Goal: Transaction & Acquisition: Register for event/course

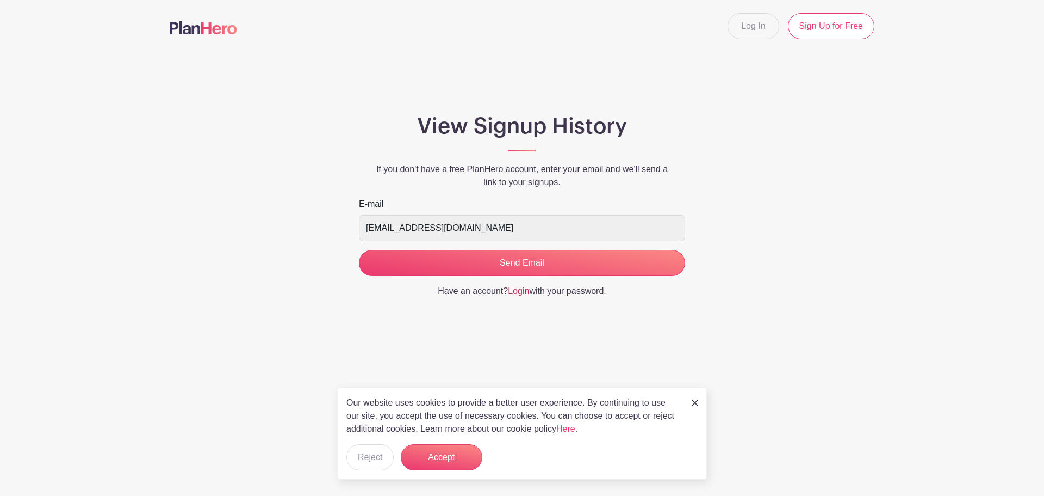
click at [520, 292] on link "Login" at bounding box center [518, 290] width 21 height 9
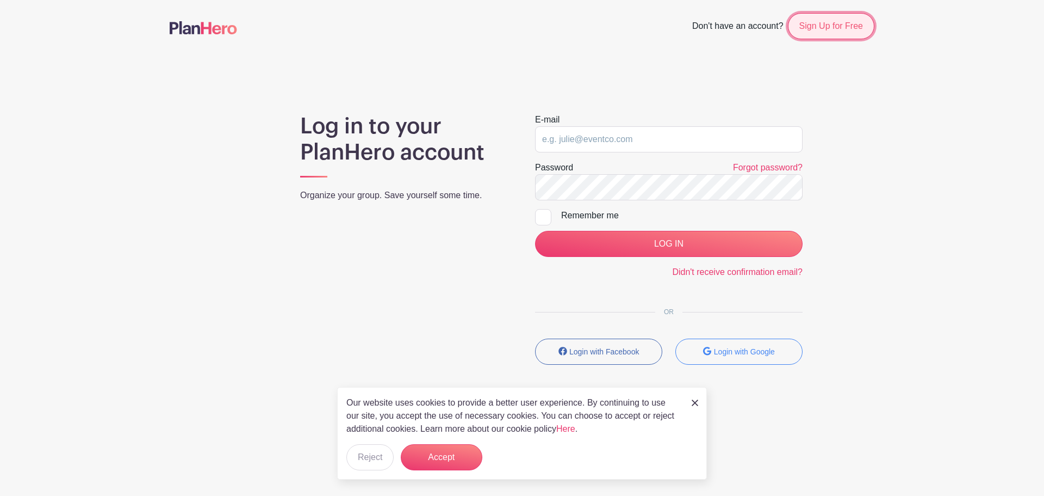
click at [825, 38] on link "Sign Up for Free" at bounding box center [831, 26] width 86 height 26
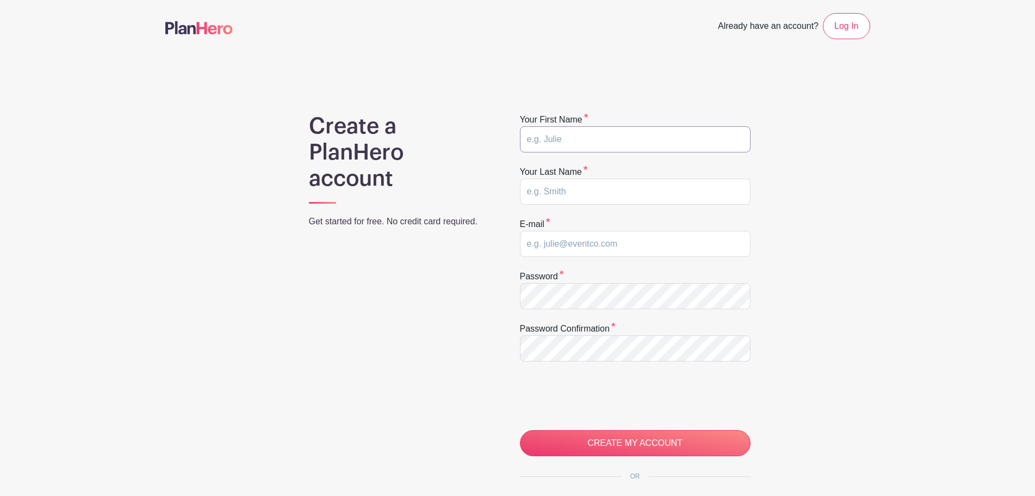
click at [589, 147] on input "text" at bounding box center [635, 139] width 231 height 26
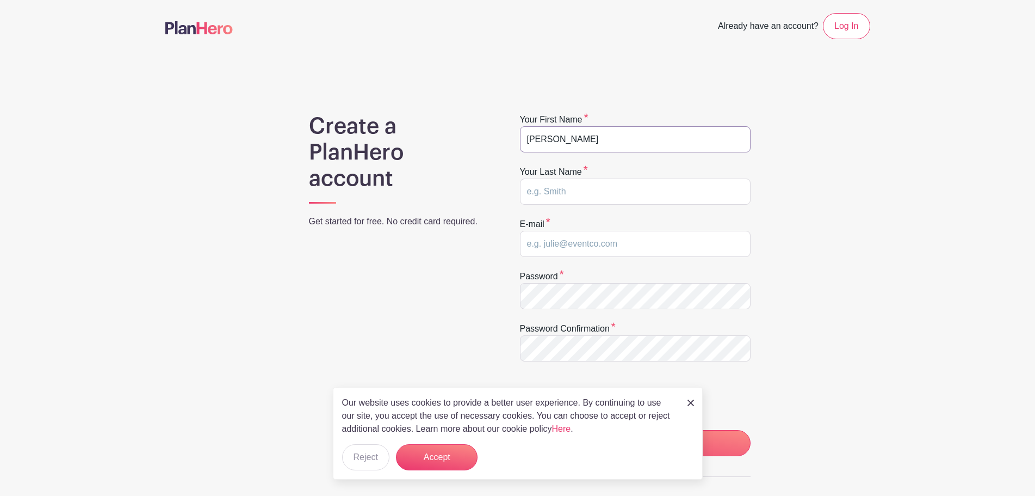
type input "Eldo"
type input "Mathew"
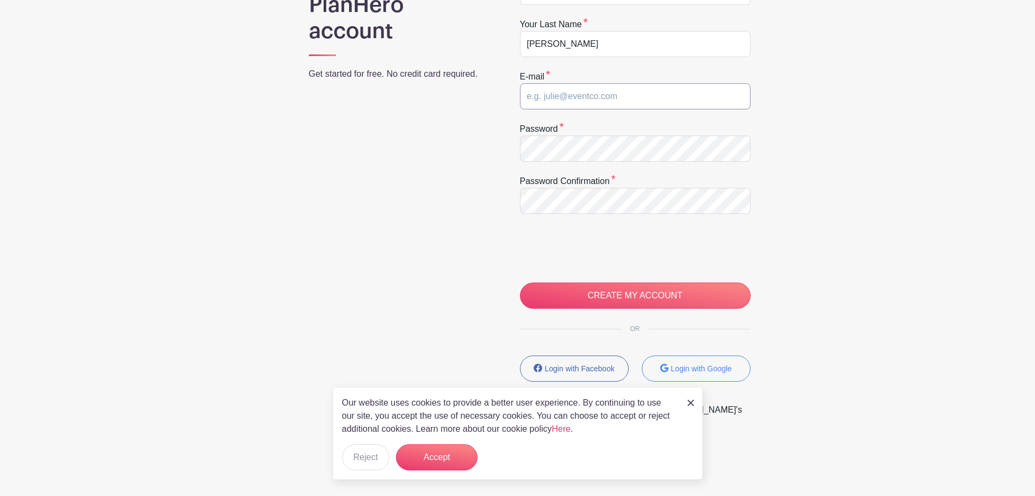
scroll to position [149, 0]
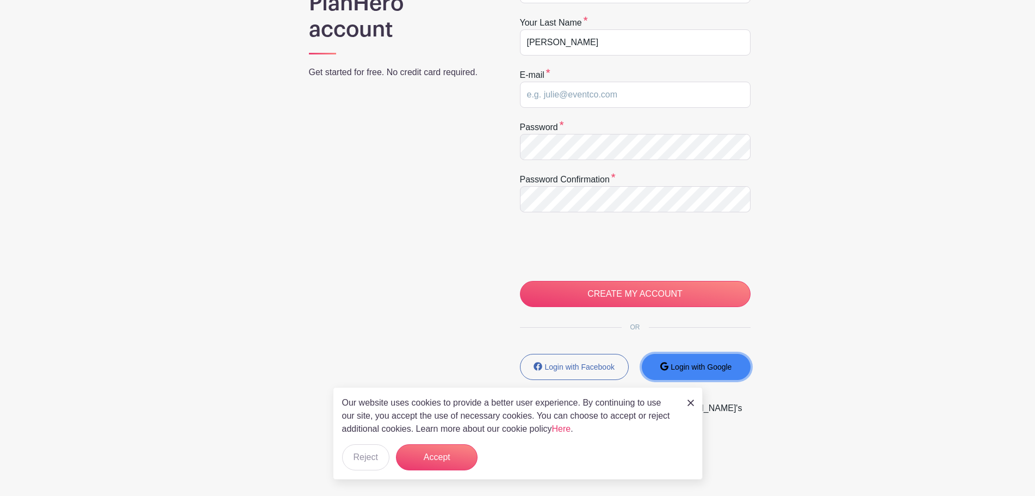
click at [689, 366] on small "Login with Google" at bounding box center [701, 366] width 61 height 9
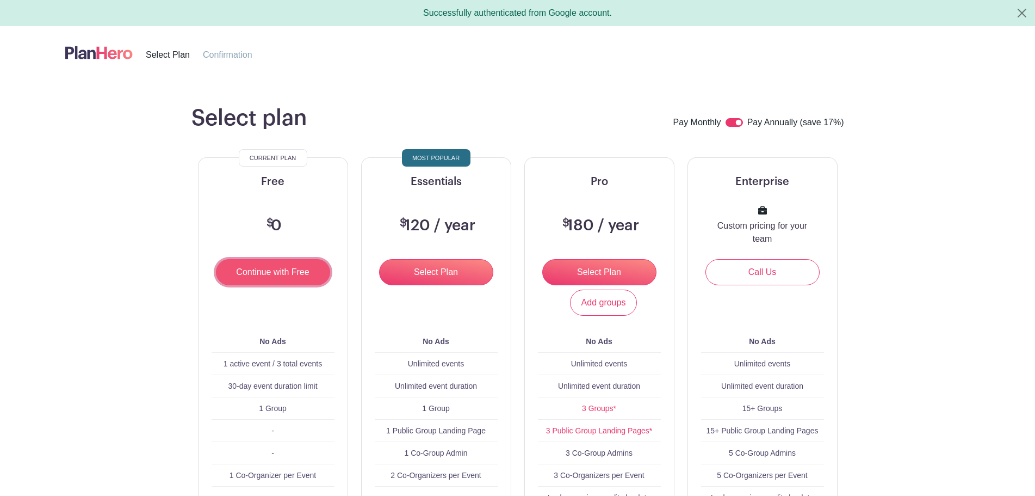
click at [309, 279] on input "Continue with Free" at bounding box center [273, 272] width 114 height 26
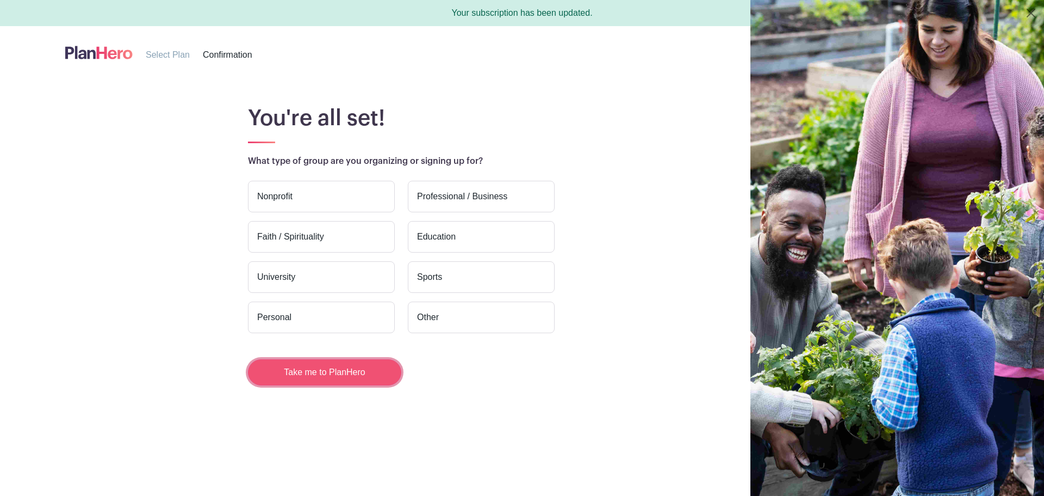
click at [354, 367] on button "Take me to PlanHero" at bounding box center [324, 372] width 153 height 26
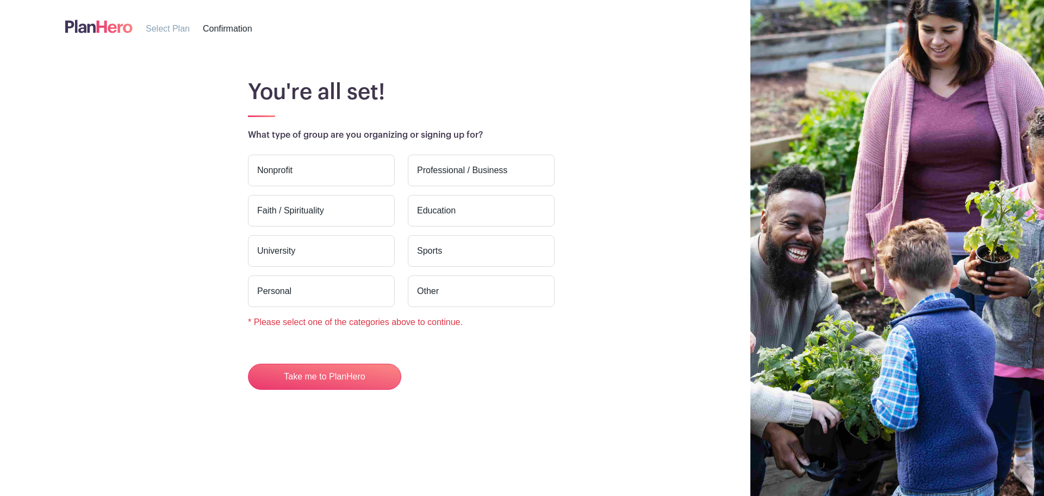
click at [312, 166] on label "Nonprofit" at bounding box center [321, 170] width 147 height 32
click at [0, 0] on input "Nonprofit" at bounding box center [0, 0] width 0 height 0
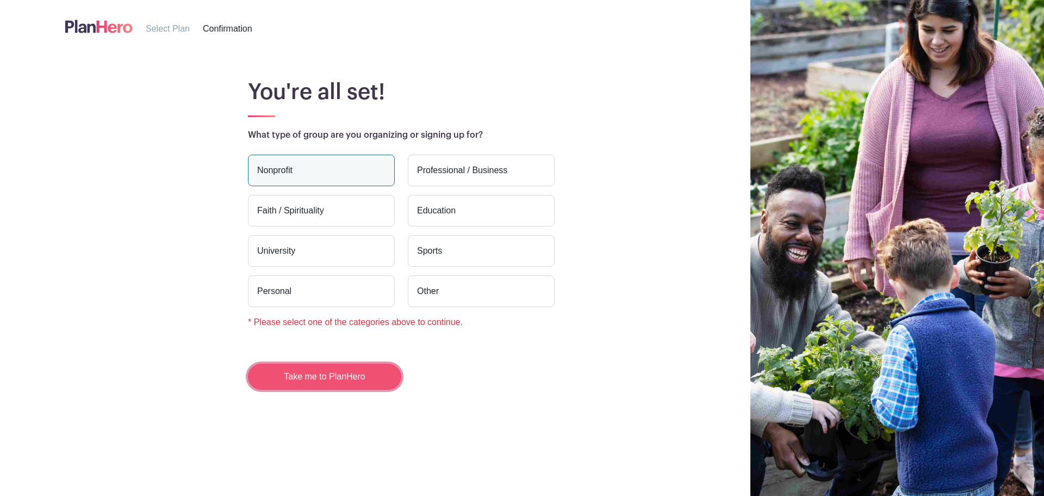
click at [354, 375] on button "Take me to PlanHero" at bounding box center [324, 376] width 153 height 26
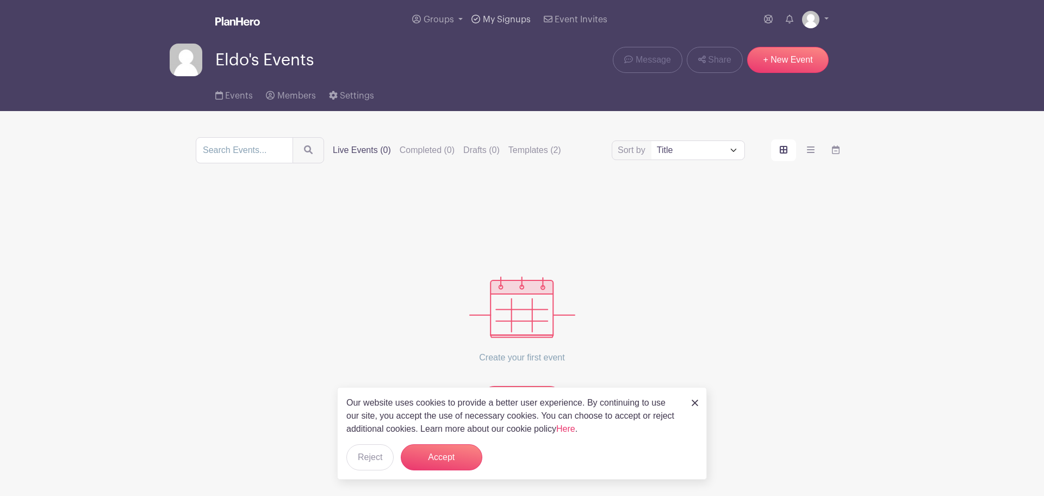
click at [498, 22] on span "My Signups" at bounding box center [507, 19] width 48 height 9
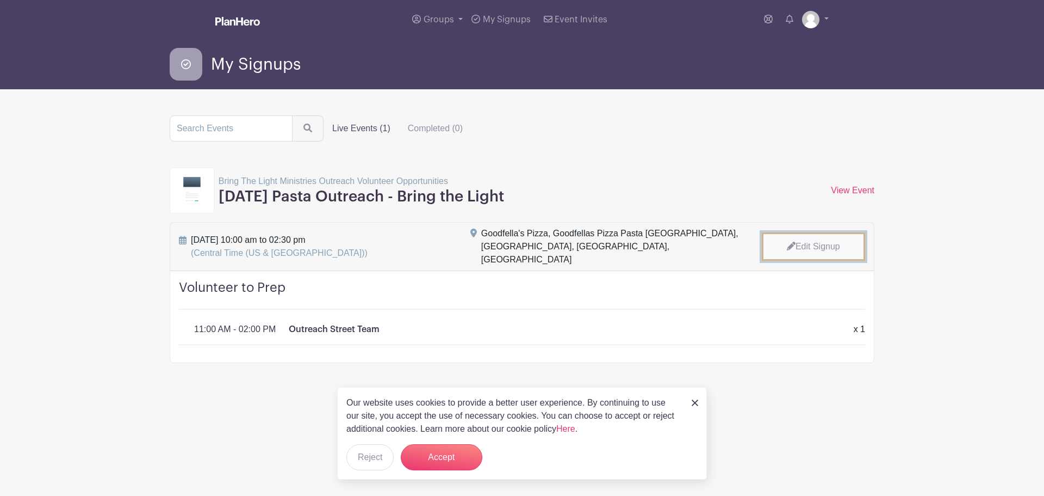
click at [820, 242] on link "Edit Signup" at bounding box center [813, 246] width 103 height 28
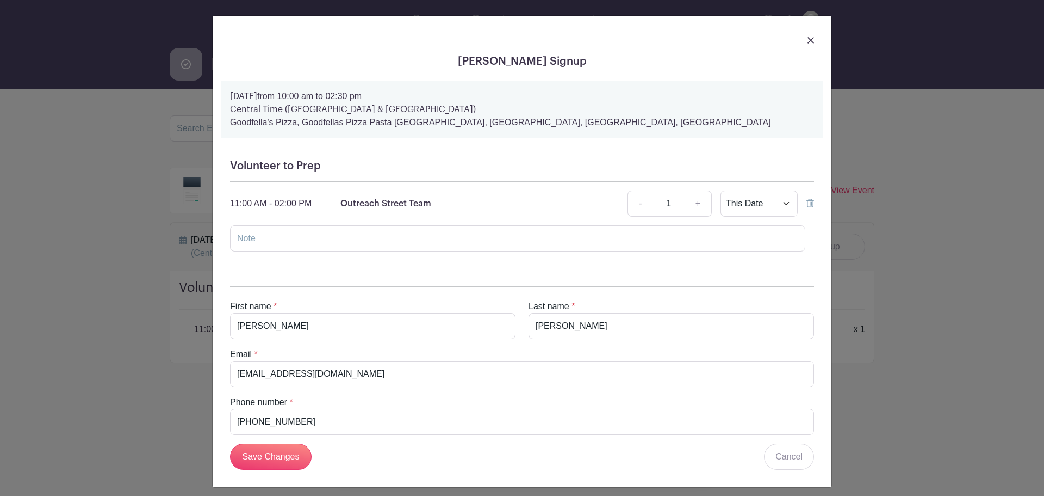
click at [811, 40] on div at bounding box center [522, 39] width 602 height 30
click at [808, 40] on img at bounding box center [811, 40] width 7 height 7
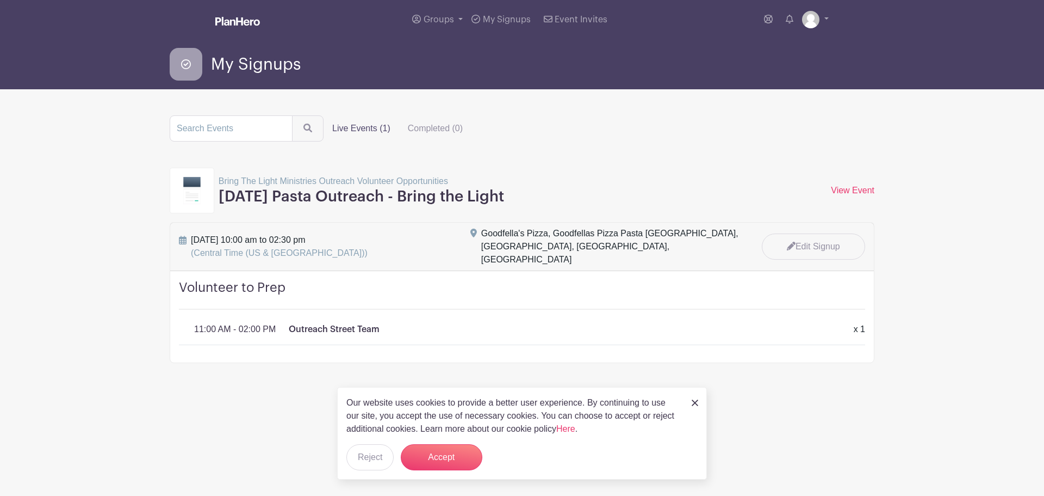
click at [956, 48] on nav "Groups All Groups Eldo's Events My Signups Event Invites My account Logout My S…" at bounding box center [522, 44] width 1044 height 89
click at [372, 127] on label "Live Events (1)" at bounding box center [362, 129] width 76 height 22
click at [0, 0] on input "Live Events (1)" at bounding box center [0, 0] width 0 height 0
click at [445, 16] on span "Groups" at bounding box center [439, 19] width 30 height 9
click at [619, 149] on turbo-frame "Live Events (1) Completed (0) Bring The Light Ministries Outreach Volunteer Opp…" at bounding box center [522, 239] width 705 height 248
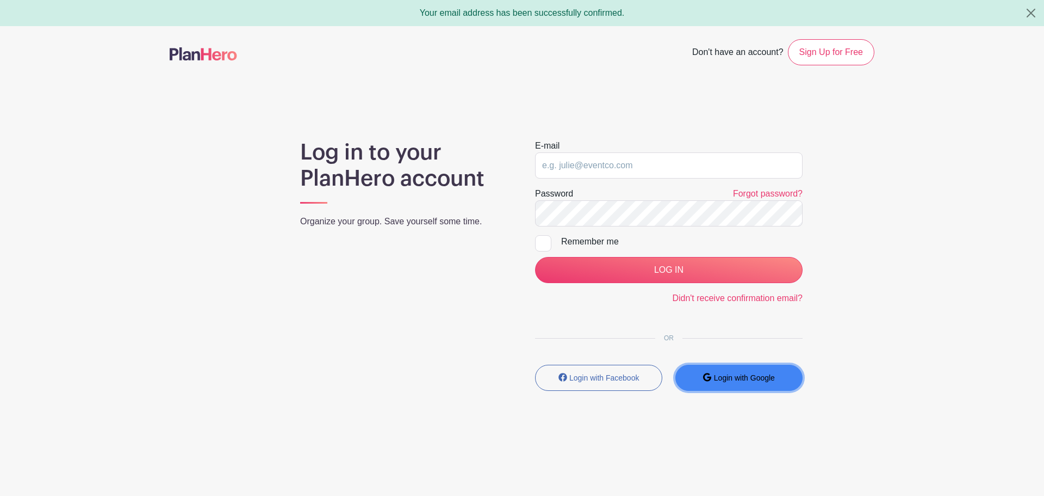
click at [754, 384] on button "Login with Google" at bounding box center [739, 377] width 127 height 26
